Goal: Task Accomplishment & Management: Use online tool/utility

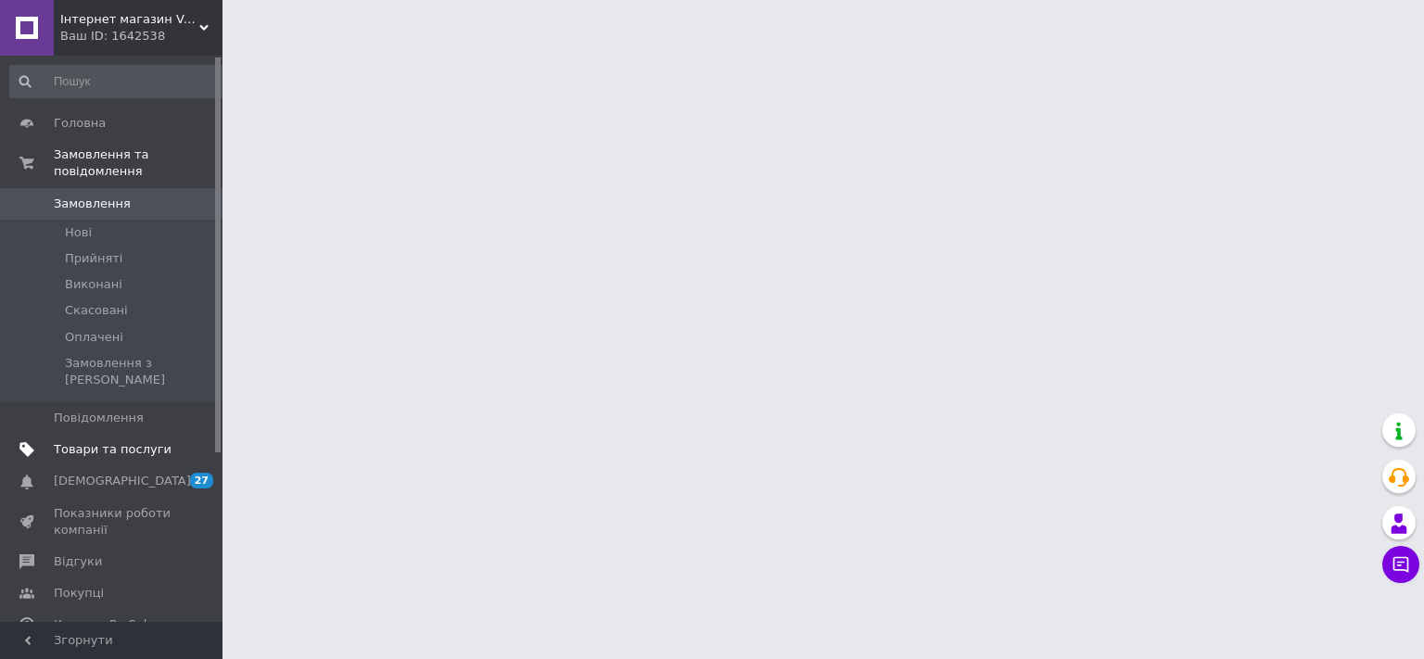
click at [138, 434] on link "Товари та послуги" at bounding box center [119, 450] width 238 height 32
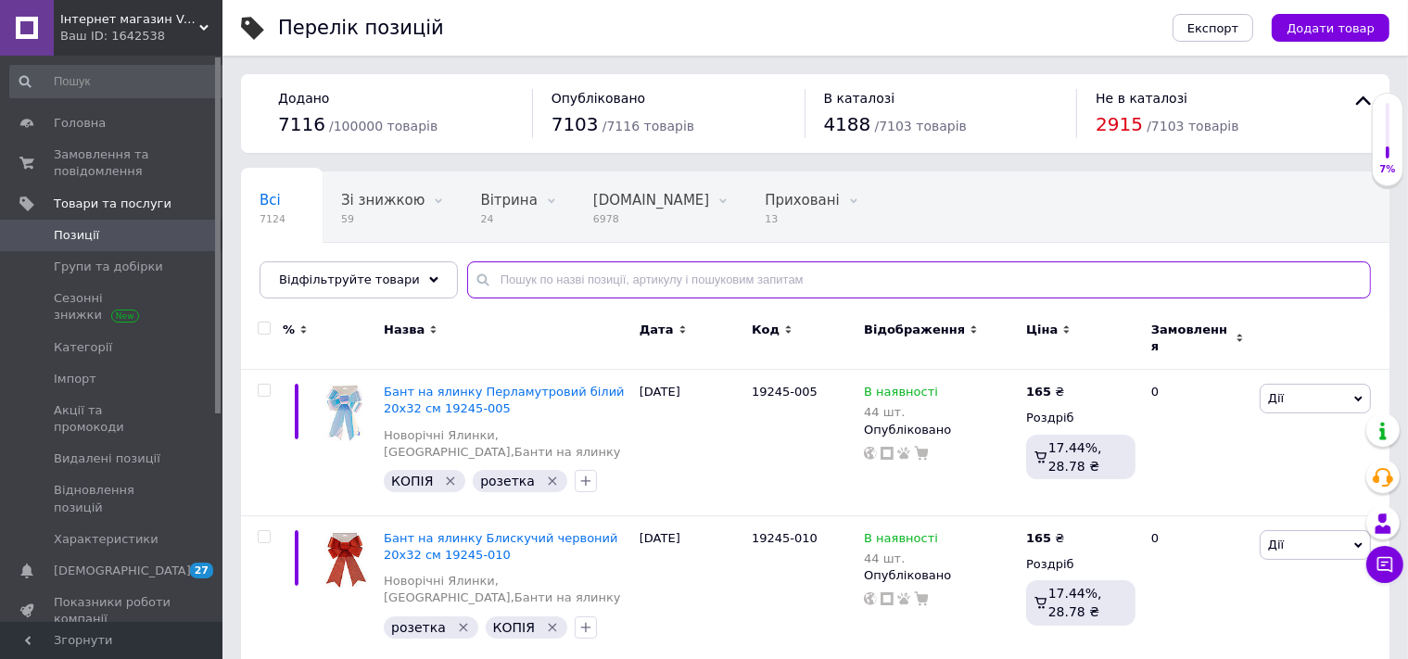
paste input "19125-003"
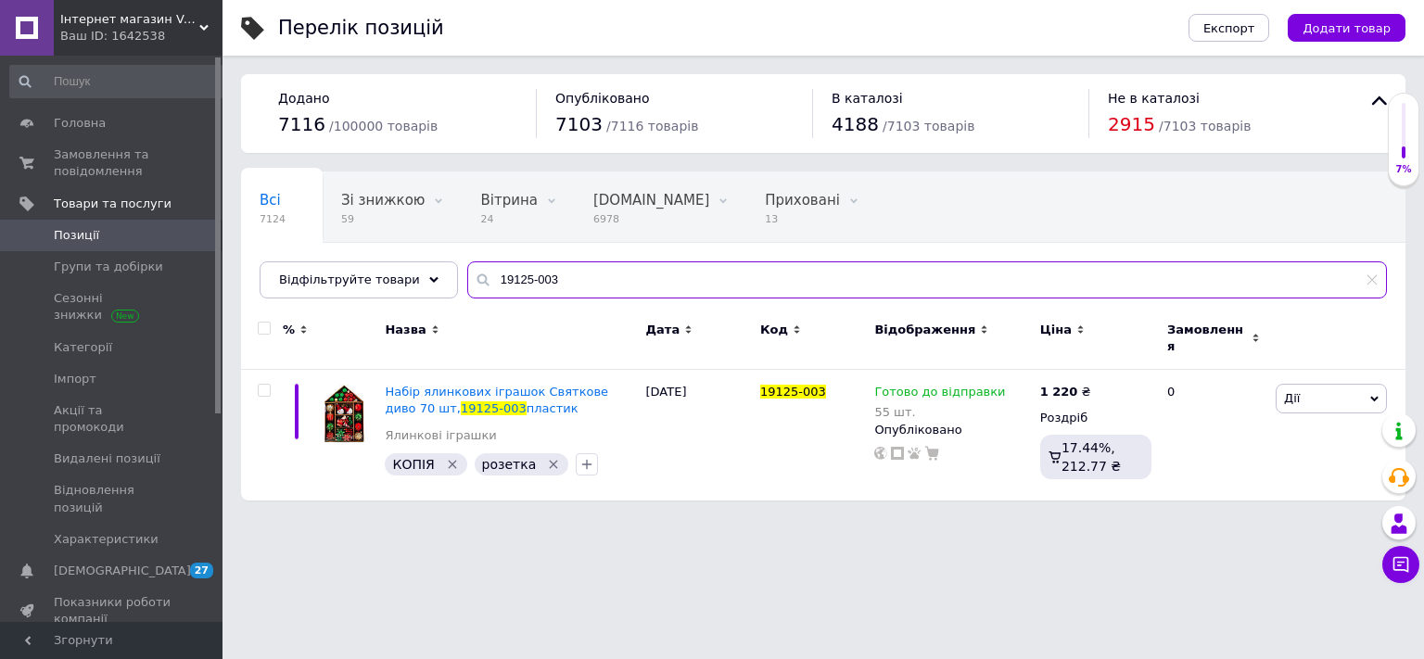
type input "19125-003"
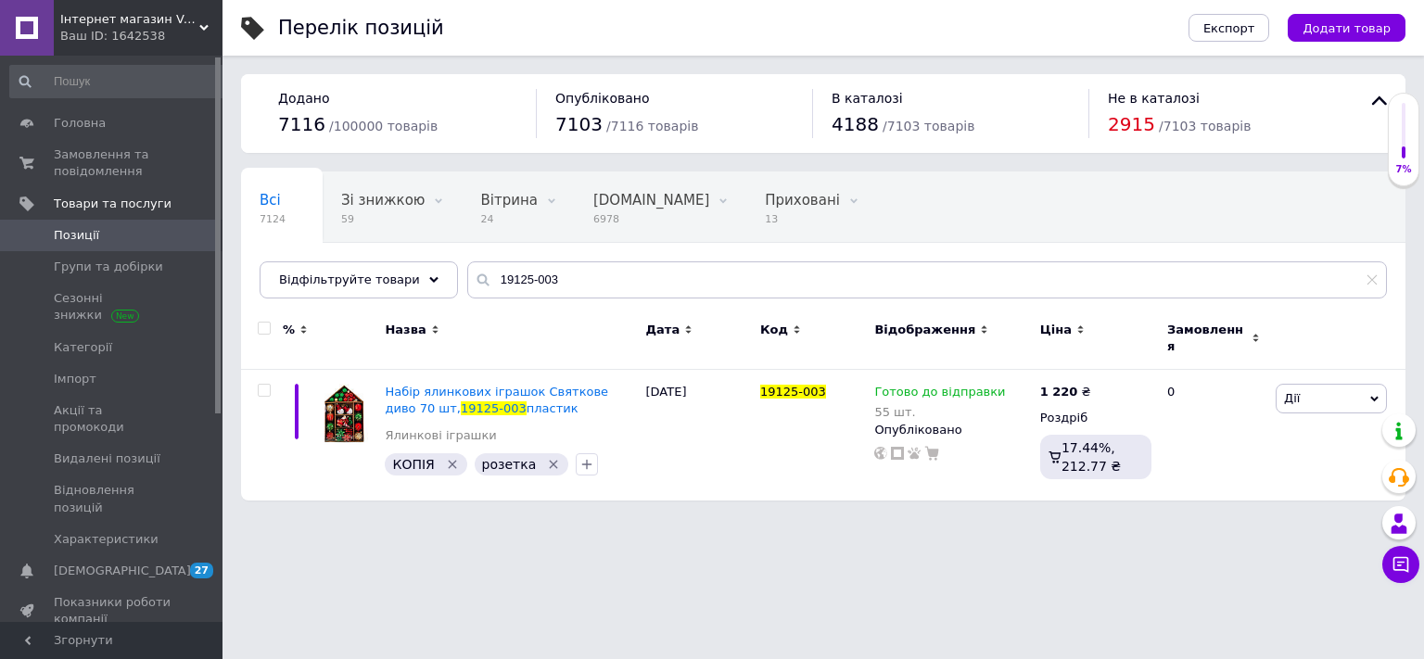
click at [166, 26] on span "Інтернет магазин Veronеse" at bounding box center [129, 19] width 139 height 17
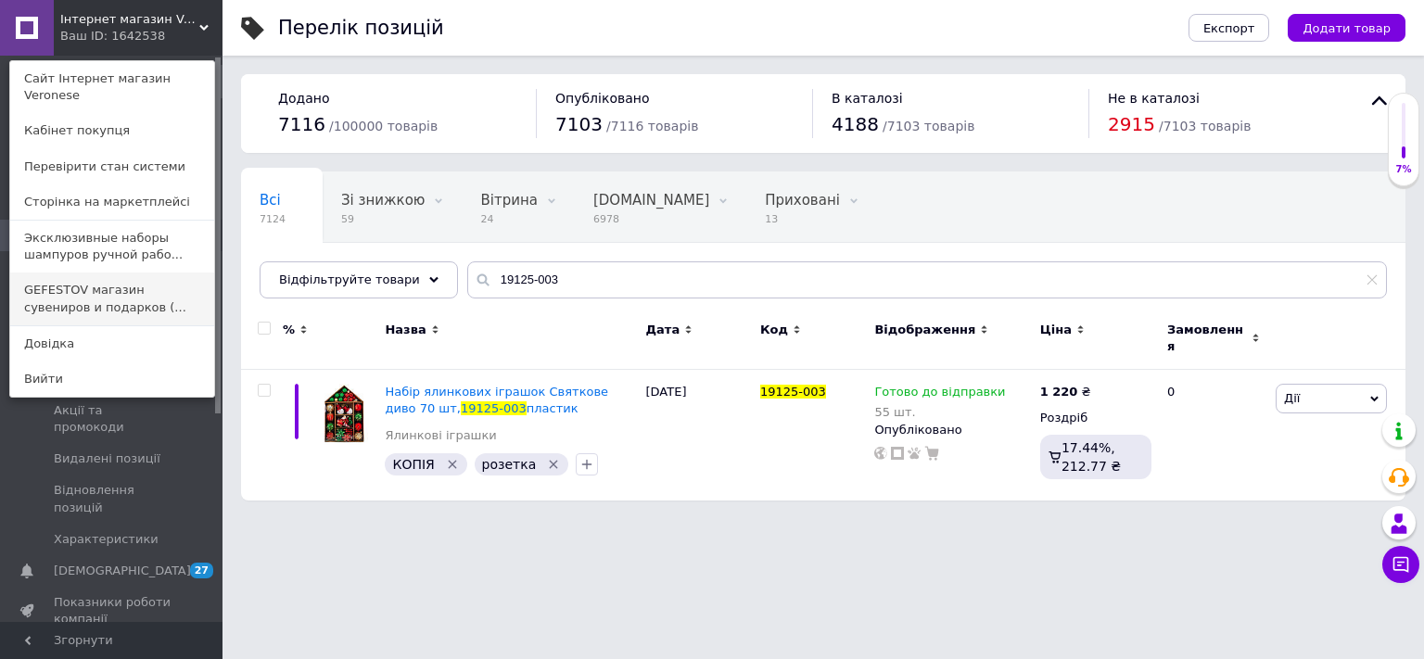
click at [133, 280] on link "GEFESTOV магазин сувениров и подарков (..." at bounding box center [112, 299] width 204 height 52
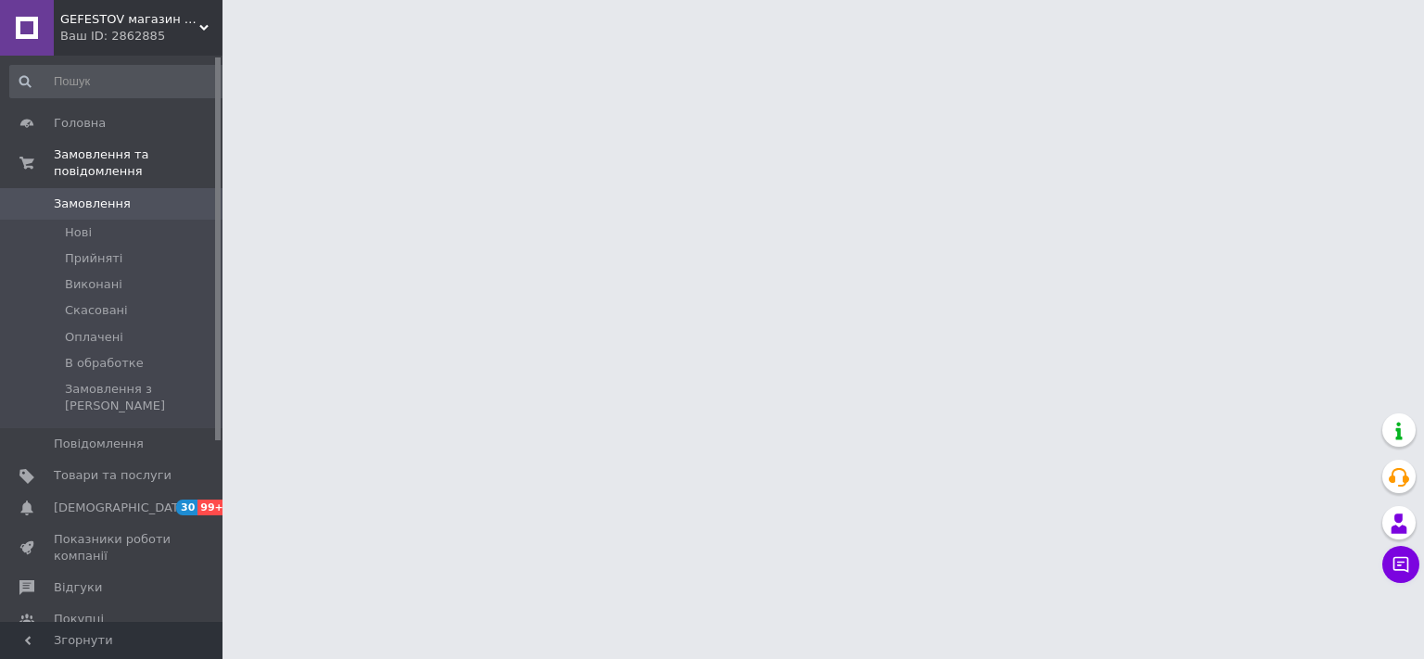
click at [135, 467] on span "Товари та послуги" at bounding box center [113, 475] width 118 height 17
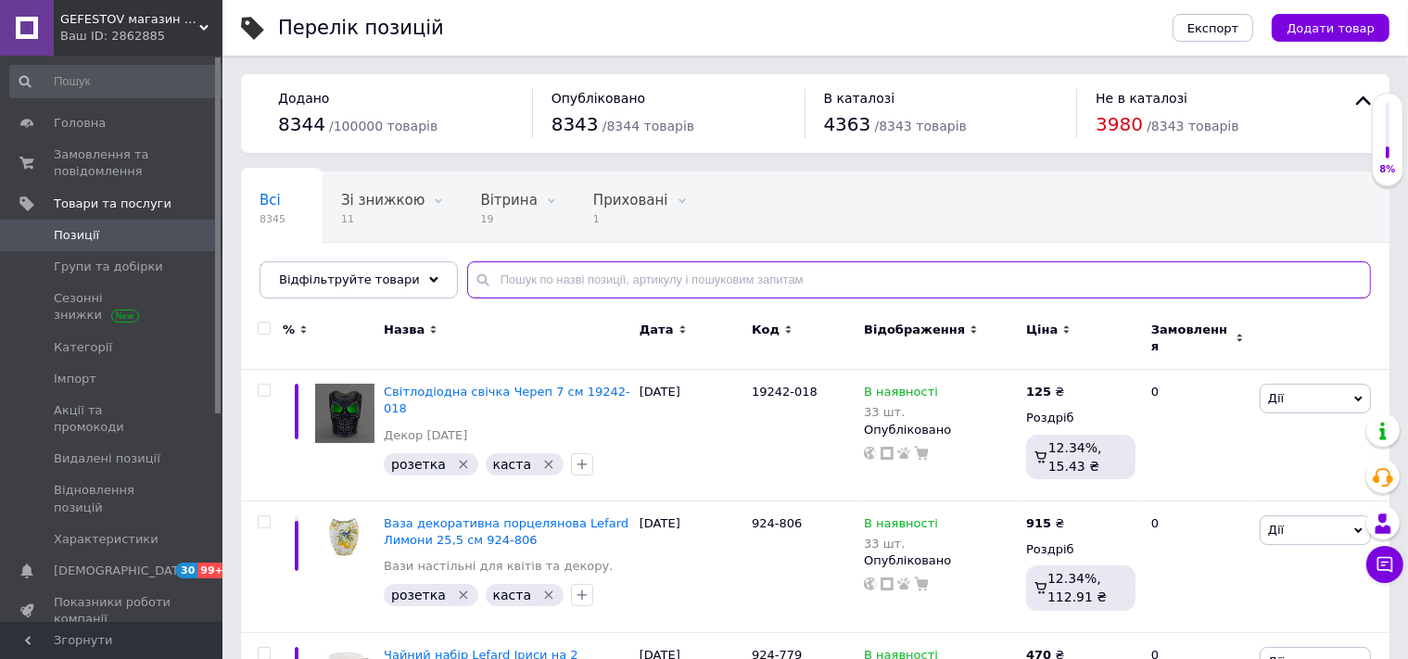
paste input "19125-003"
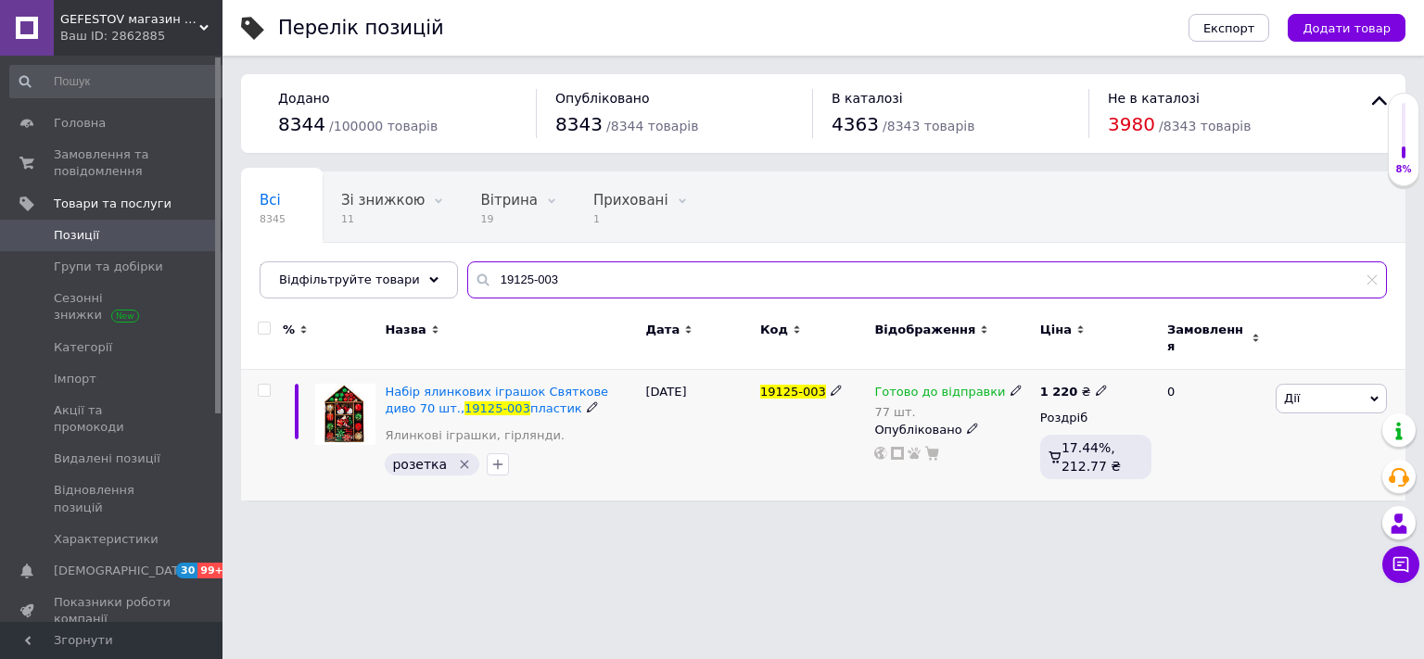
type input "19125-003"
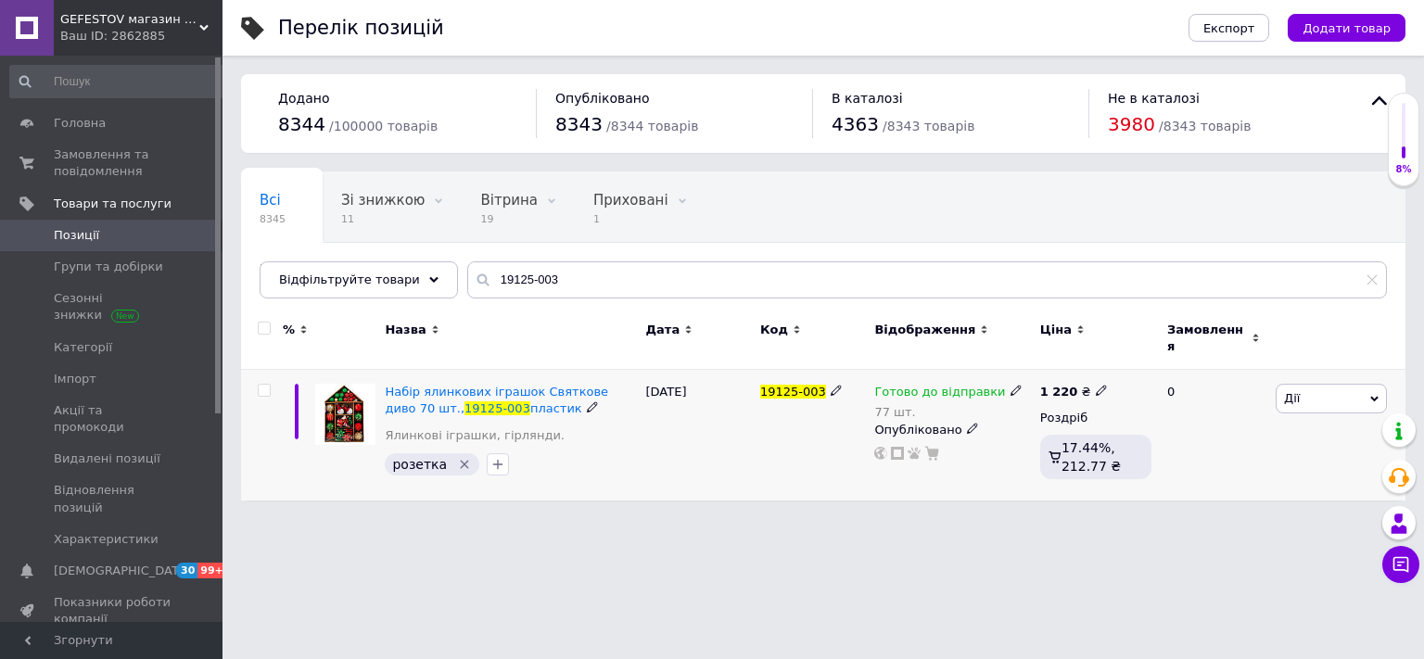
click at [1300, 387] on span "Дії" at bounding box center [1331, 399] width 111 height 30
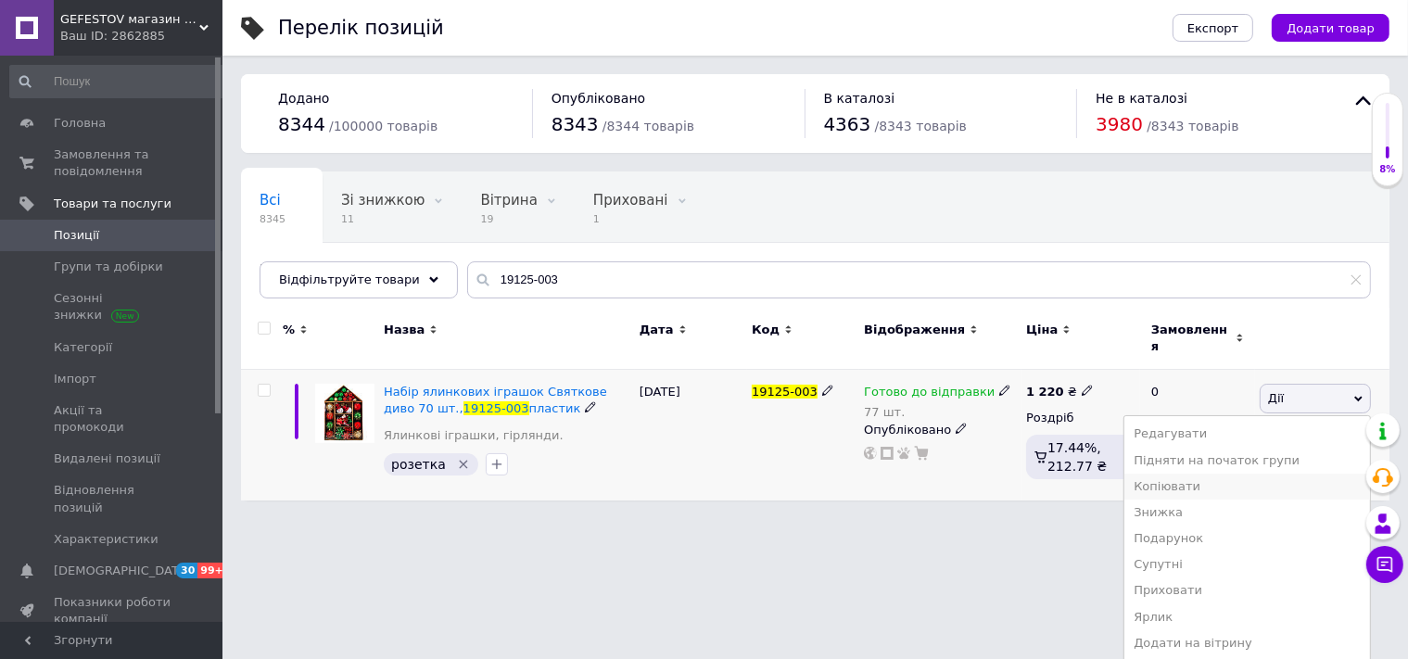
click at [1222, 474] on li "Копіювати" at bounding box center [1247, 487] width 246 height 26
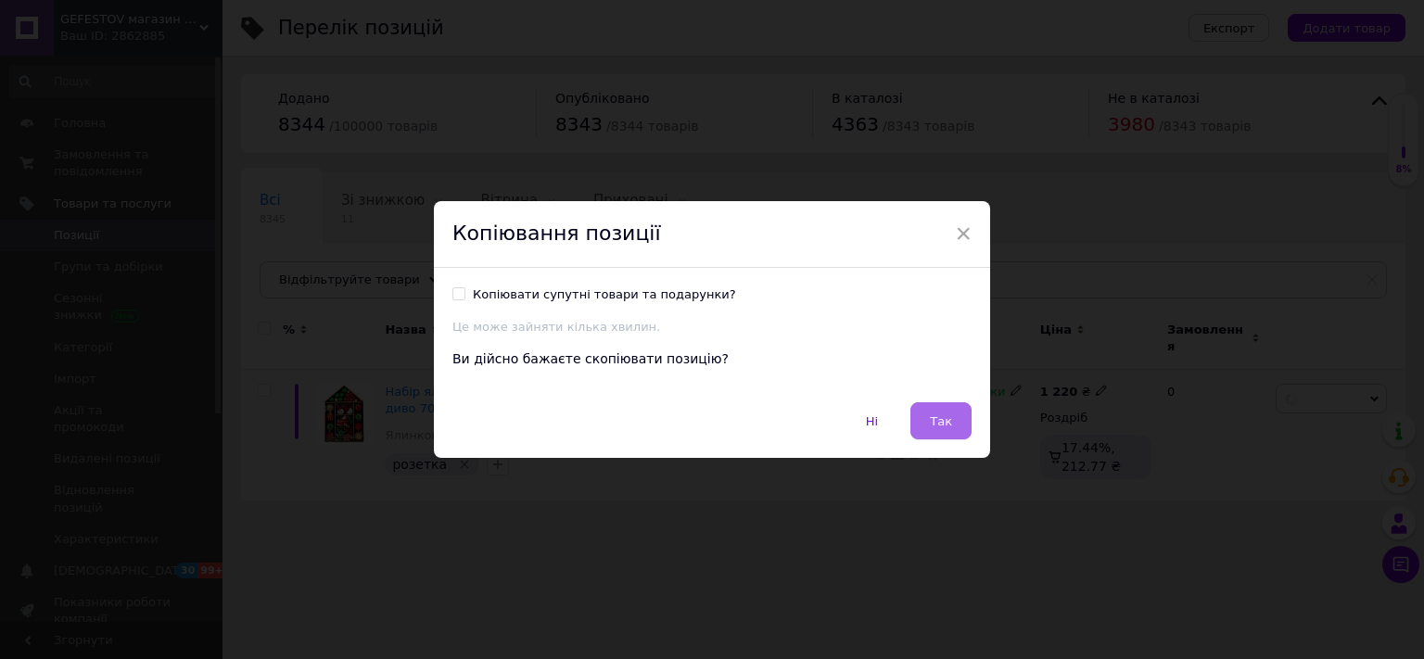
click at [933, 406] on button "Так" at bounding box center [940, 420] width 61 height 37
